Goal: Task Accomplishment & Management: Manage account settings

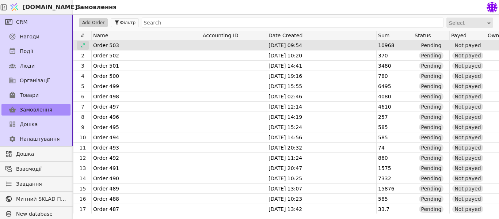
click at [78, 45] on div at bounding box center [83, 45] width 12 height 9
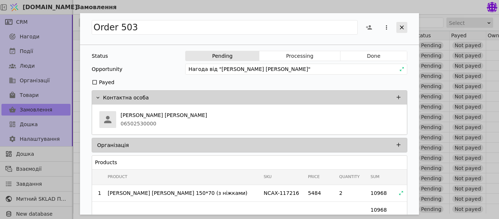
click at [404, 27] on icon "Add Opportunity" at bounding box center [402, 27] width 7 height 7
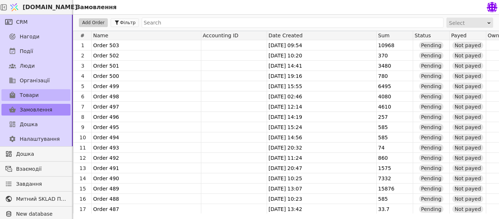
click at [31, 91] on span "Товари" at bounding box center [29, 95] width 19 height 8
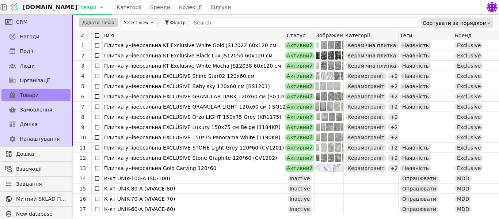
click at [152, 20] on div "Додати Товар Select view Фільтр Сортувати за порядком" at bounding box center [286, 23] width 426 height 16
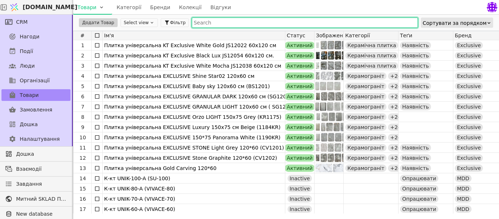
click at [197, 22] on input "text" at bounding box center [305, 23] width 226 height 10
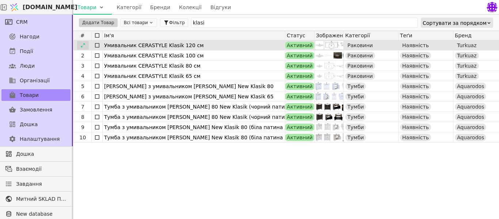
click at [84, 45] on icon at bounding box center [82, 45] width 5 height 5
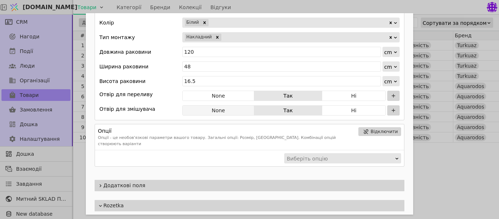
scroll to position [465, 0]
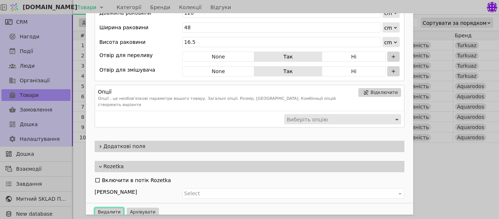
click at [106, 208] on button "Видалити" at bounding box center [109, 212] width 29 height 9
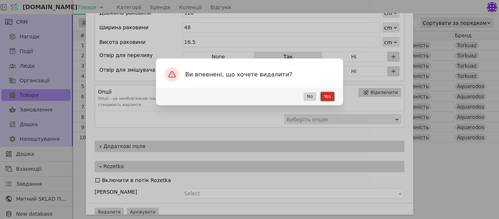
click at [332, 96] on button "Yes" at bounding box center [328, 96] width 14 height 9
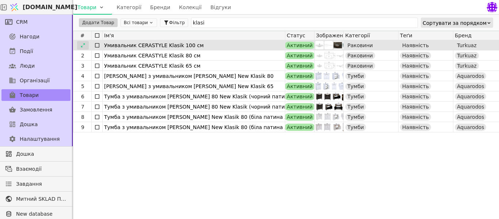
click at [80, 46] on icon at bounding box center [82, 45] width 5 height 5
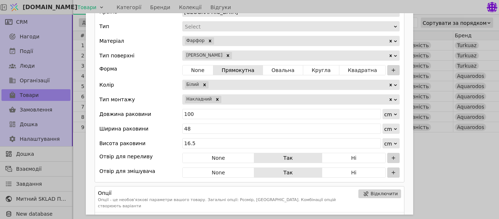
scroll to position [540, 0]
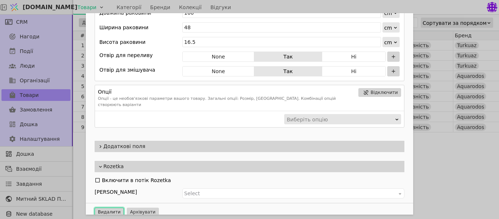
click at [111, 208] on button "Видалити" at bounding box center [109, 212] width 29 height 9
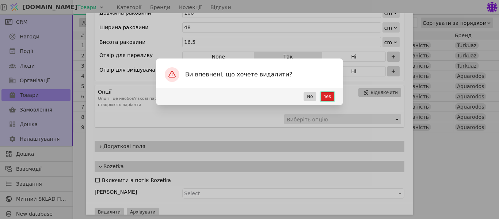
click at [334, 98] on button "Yes" at bounding box center [328, 96] width 14 height 9
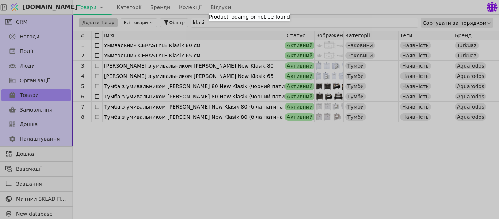
scroll to position [0, 0]
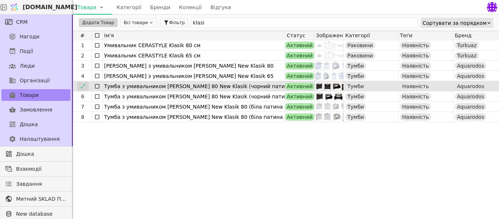
click at [85, 85] on icon at bounding box center [82, 86] width 5 height 5
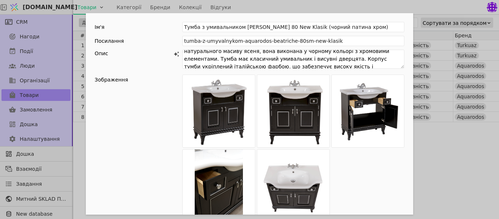
scroll to position [38, 0]
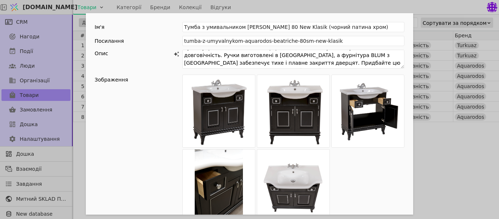
click at [458, 180] on div "Ім'я [PERSON_NAME] з умивальником АКВАРОДОС Беатріче 80 New Klasik (чорний пати…" at bounding box center [249, 109] width 499 height 219
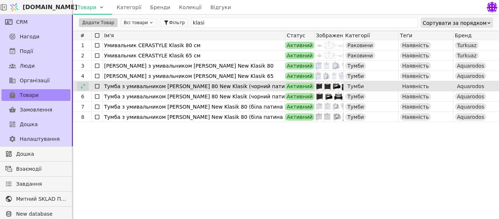
click at [84, 85] on icon at bounding box center [82, 86] width 5 height 5
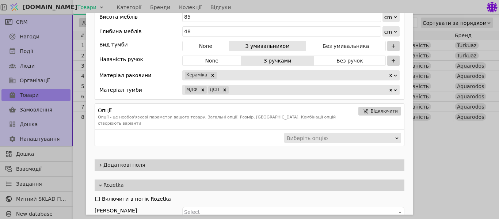
scroll to position [531, 0]
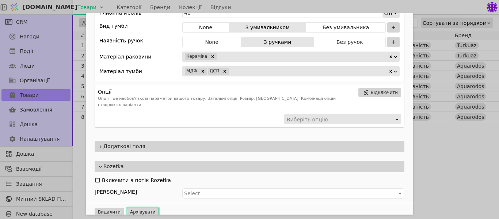
click at [141, 208] on button "Архівувати" at bounding box center [143, 212] width 32 height 9
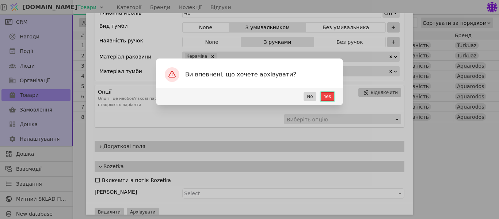
click at [326, 94] on button "Yes" at bounding box center [328, 96] width 14 height 9
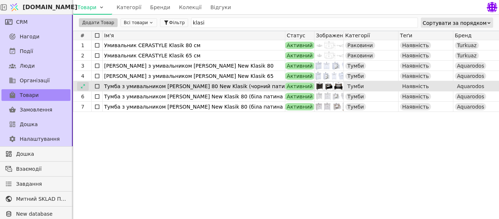
click at [80, 87] on div at bounding box center [83, 86] width 12 height 9
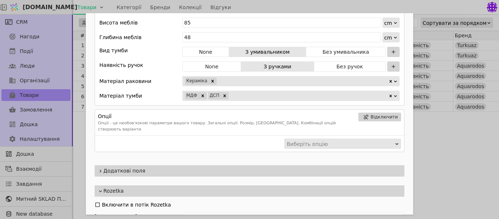
scroll to position [531, 0]
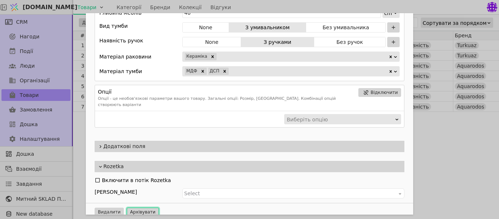
click at [138, 208] on button "Архівувати" at bounding box center [143, 212] width 32 height 9
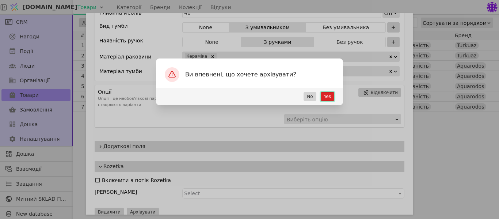
click at [331, 95] on button "Yes" at bounding box center [328, 96] width 14 height 9
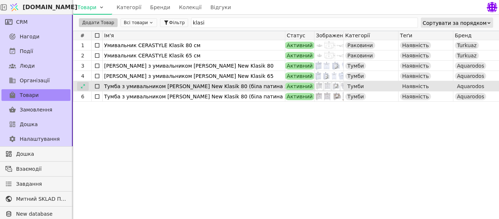
click at [81, 85] on icon at bounding box center [82, 86] width 5 height 5
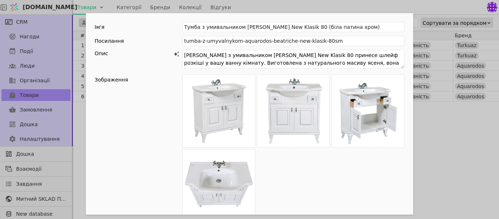
click at [440, 148] on div "Ім'я [PERSON_NAME] з умивальником [PERSON_NAME] New Klasik 80 (біла патина хром…" at bounding box center [249, 109] width 499 height 219
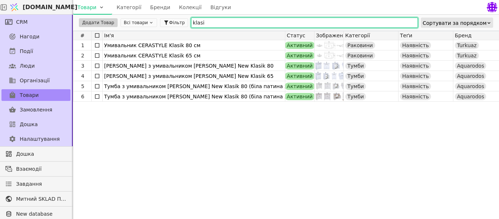
click at [225, 20] on input "klasi" at bounding box center [304, 23] width 227 height 10
click at [213, 24] on input "klasi" at bounding box center [304, 23] width 227 height 10
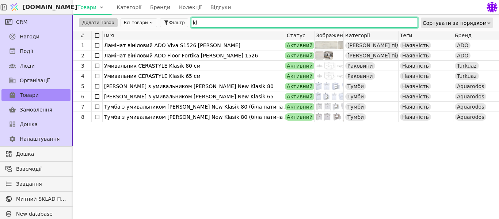
type input "k"
